Goal: Task Accomplishment & Management: Complete application form

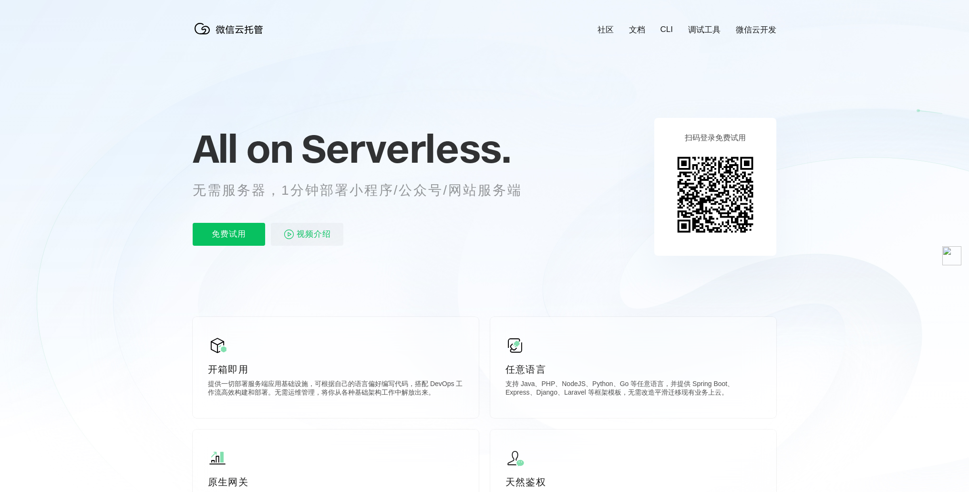
scroll to position [0, 1696]
click at [248, 239] on p "免费试用" at bounding box center [229, 234] width 72 height 23
